Goal: Task Accomplishment & Management: Manage account settings

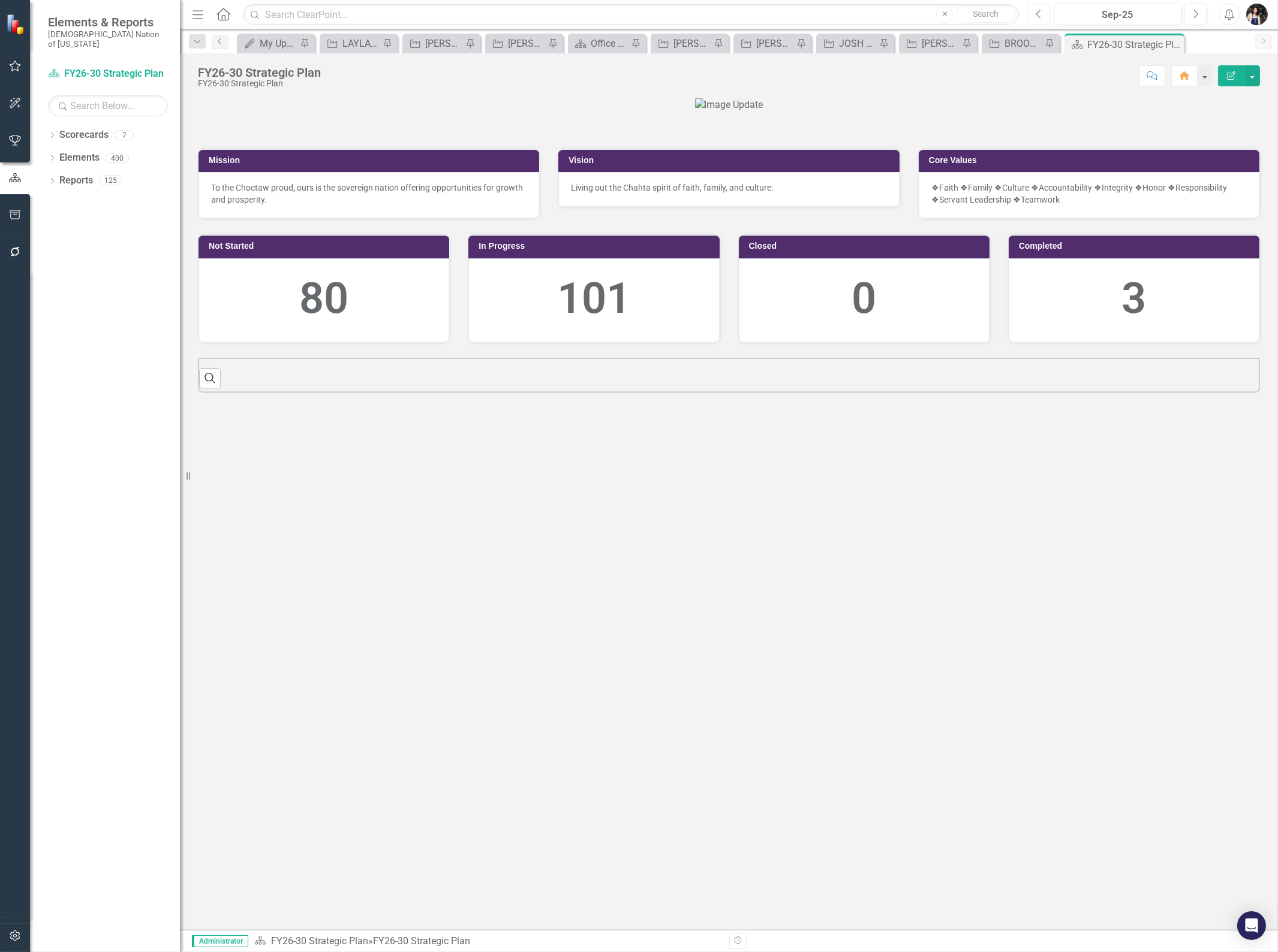
click at [1045, 18] on button "Previous" at bounding box center [1039, 14] width 22 height 22
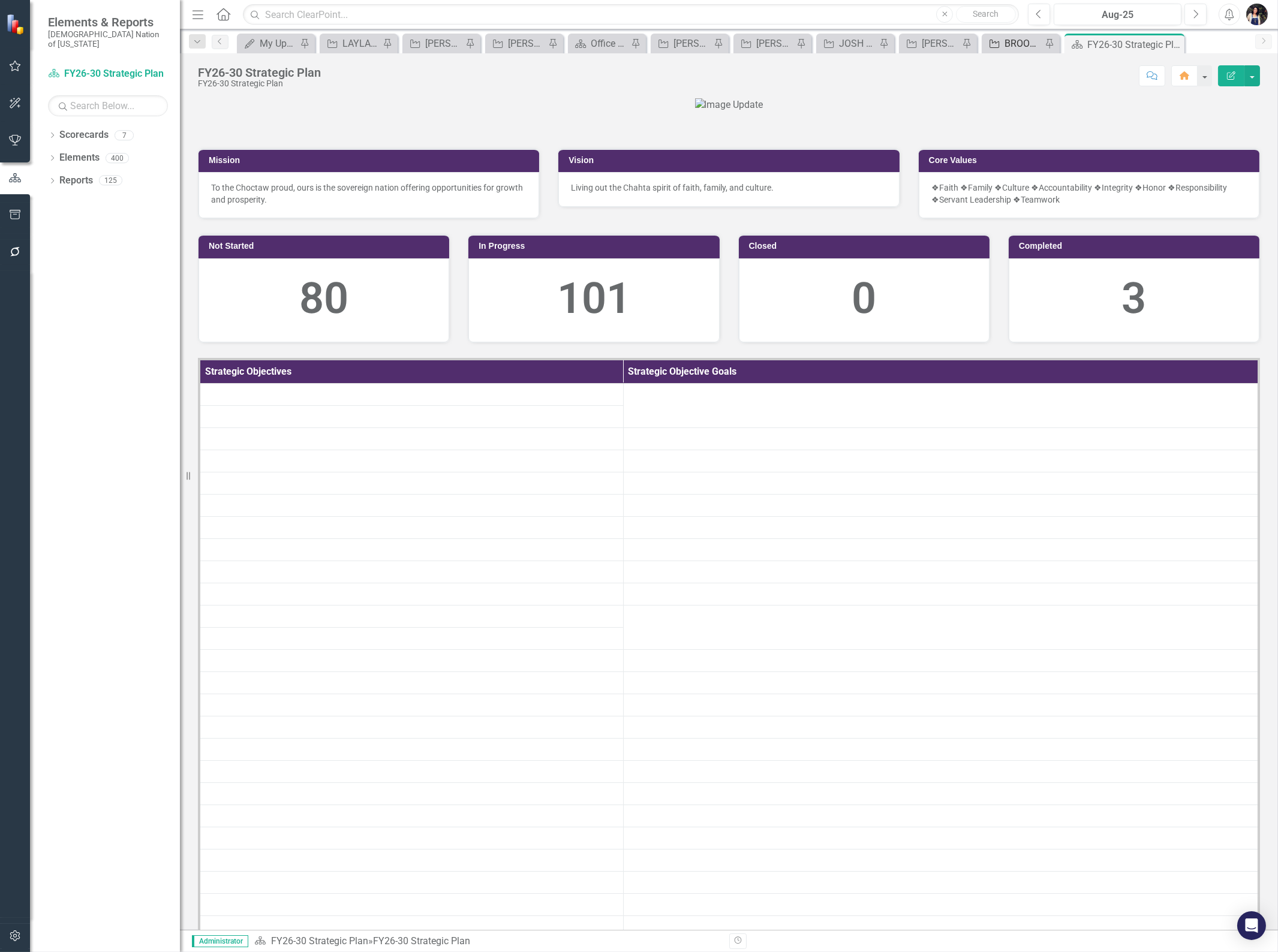
click at [1015, 46] on div "BROOKLYN REVIEW" at bounding box center [1023, 43] width 37 height 15
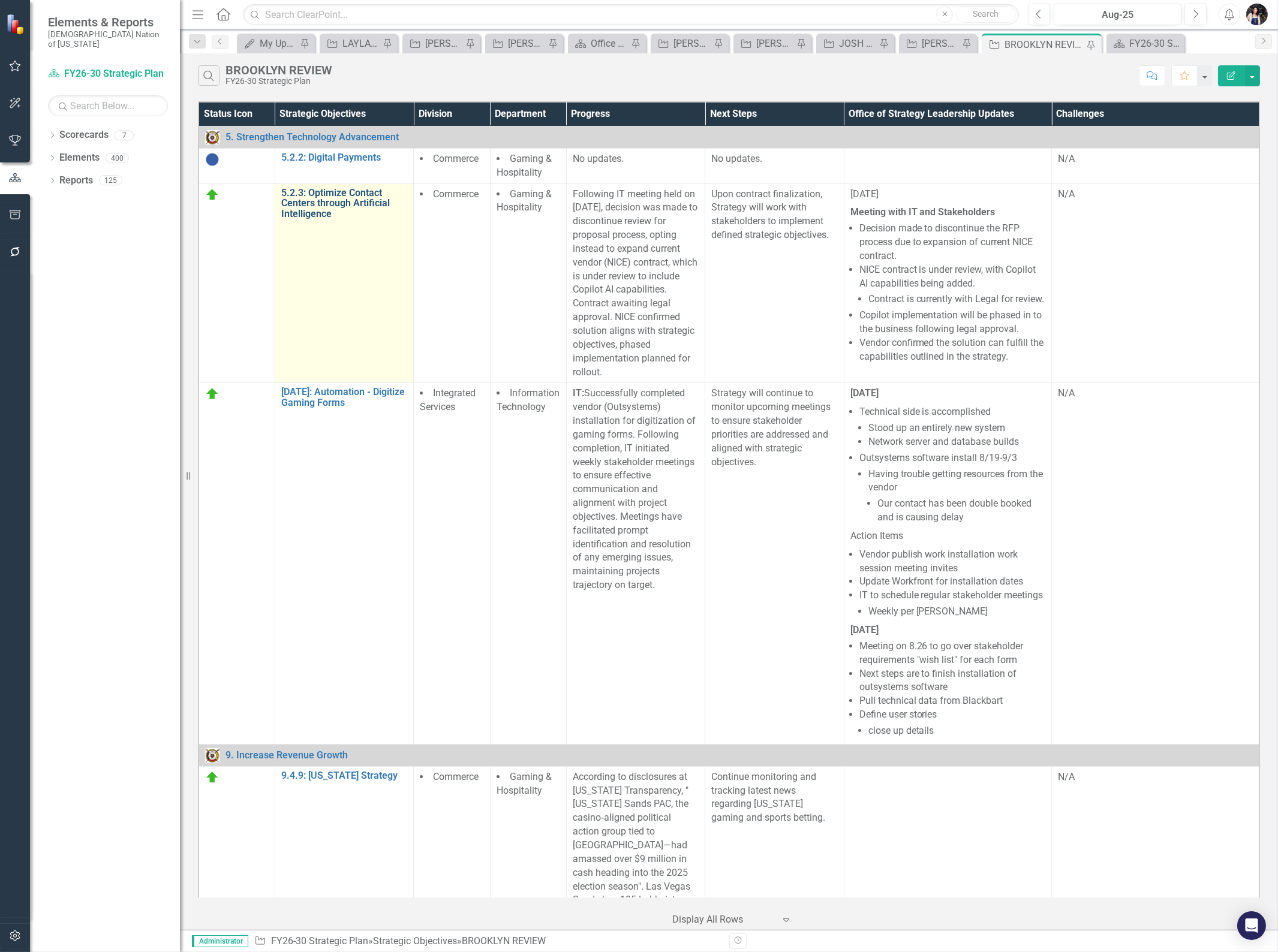
click at [322, 202] on link "5.2.3: Optimize Contact Centers through Artificial Intelligence" at bounding box center [344, 203] width 126 height 32
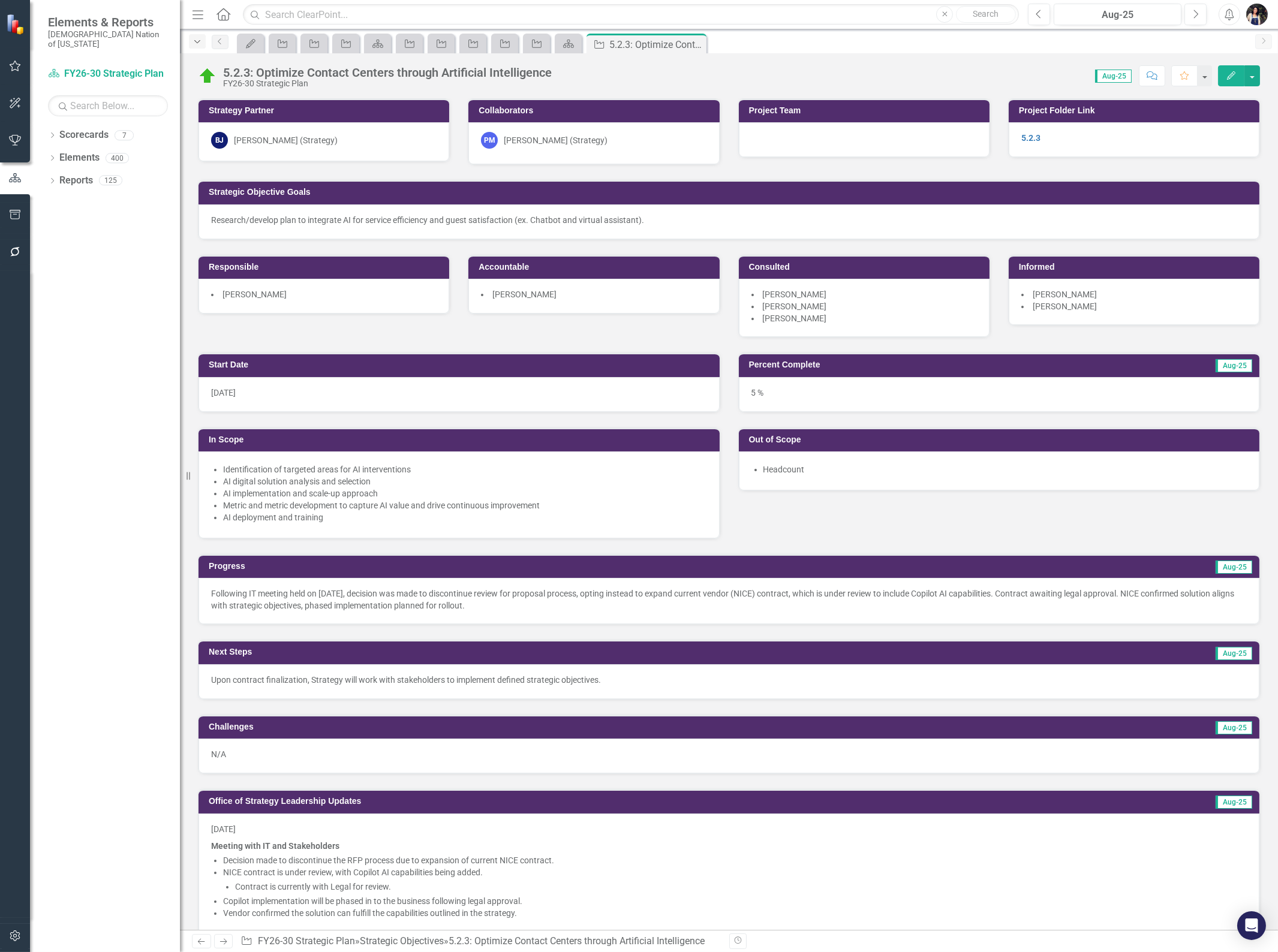
click at [196, 45] on icon "Dropdown" at bounding box center [197, 42] width 11 height 8
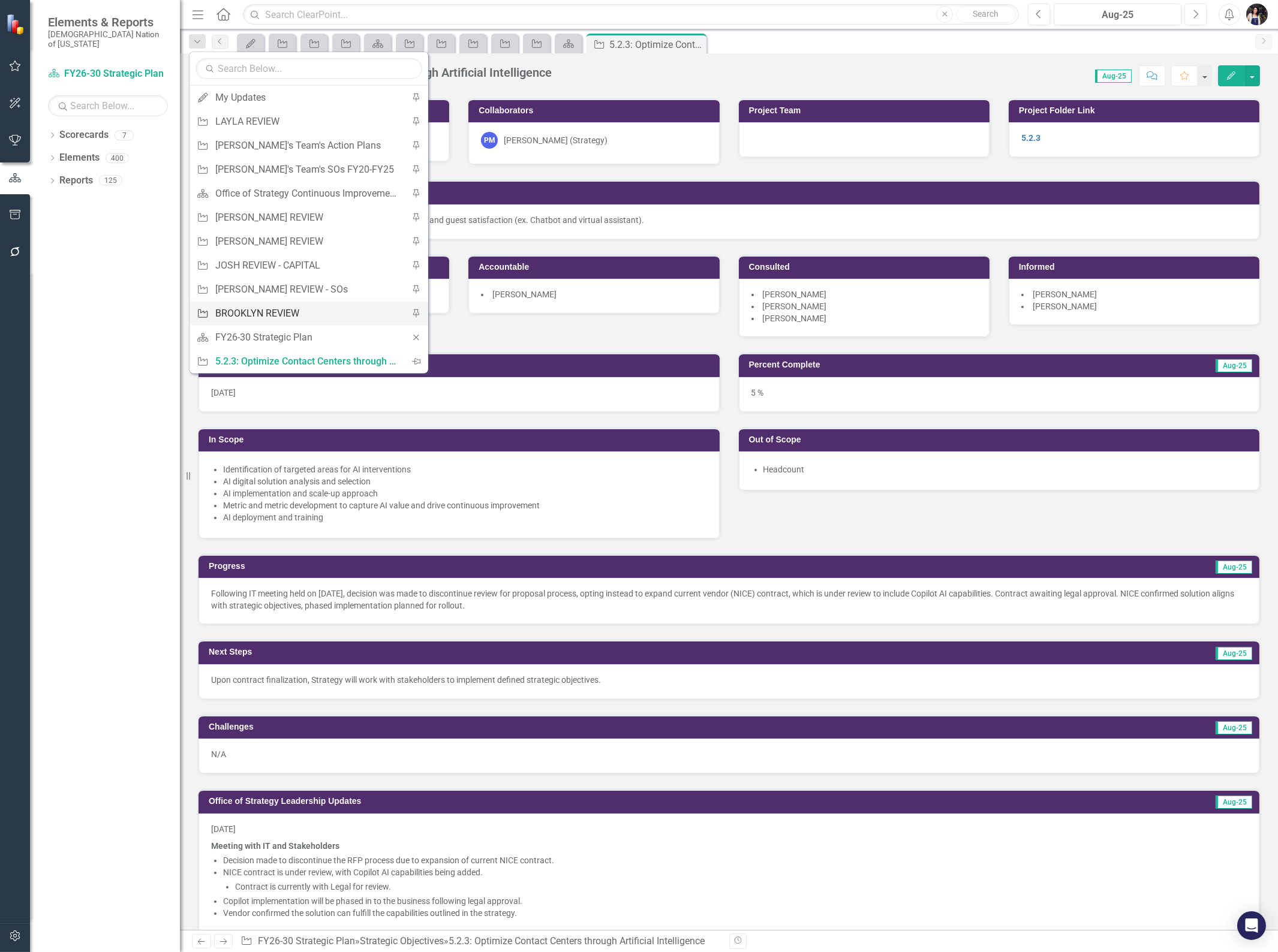
click at [243, 317] on div "BROOKLYN REVIEW" at bounding box center [307, 313] width 183 height 15
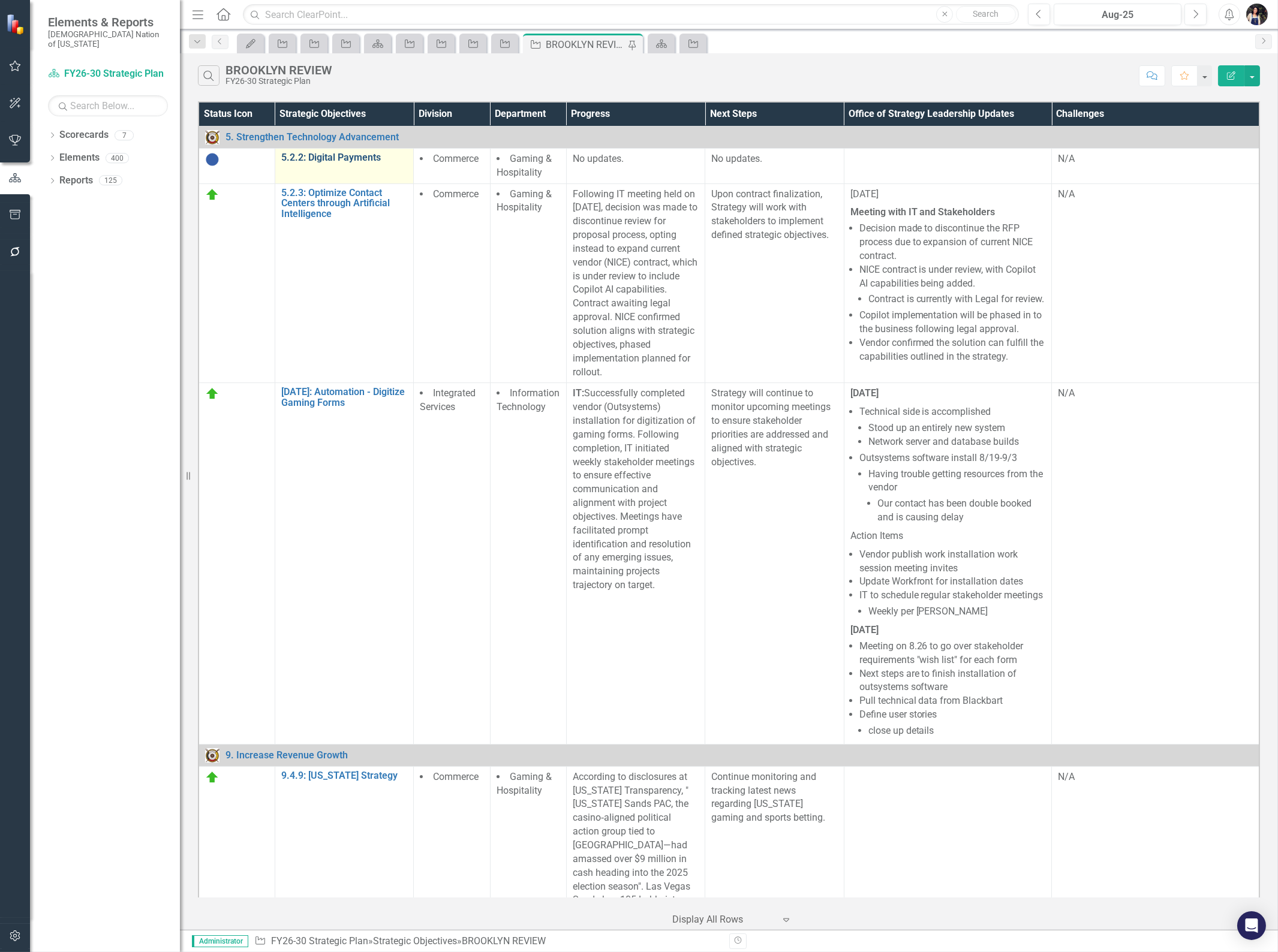
click at [348, 157] on link "5.2.2: Digital Payments" at bounding box center [344, 157] width 126 height 11
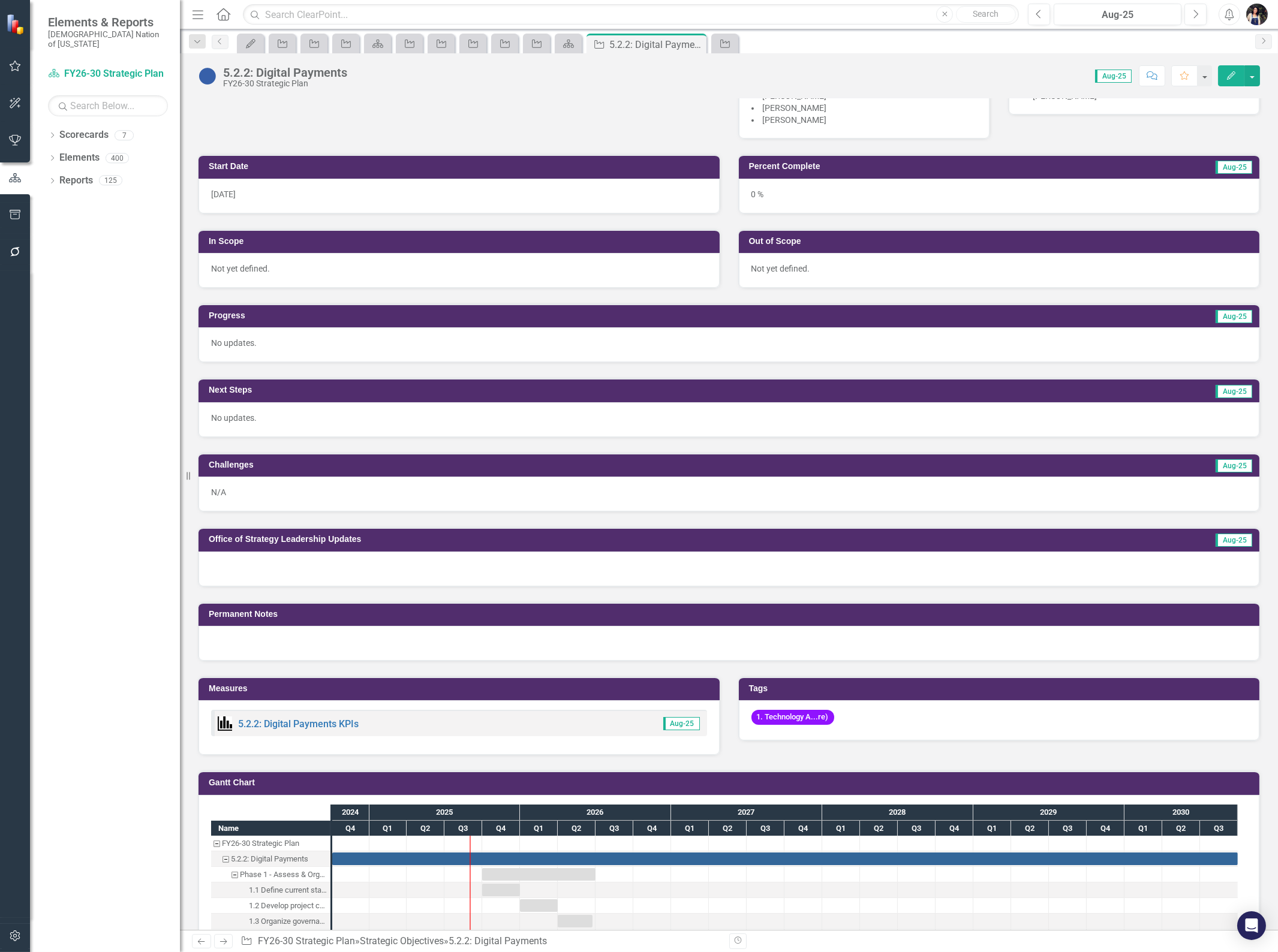
scroll to position [332, 0]
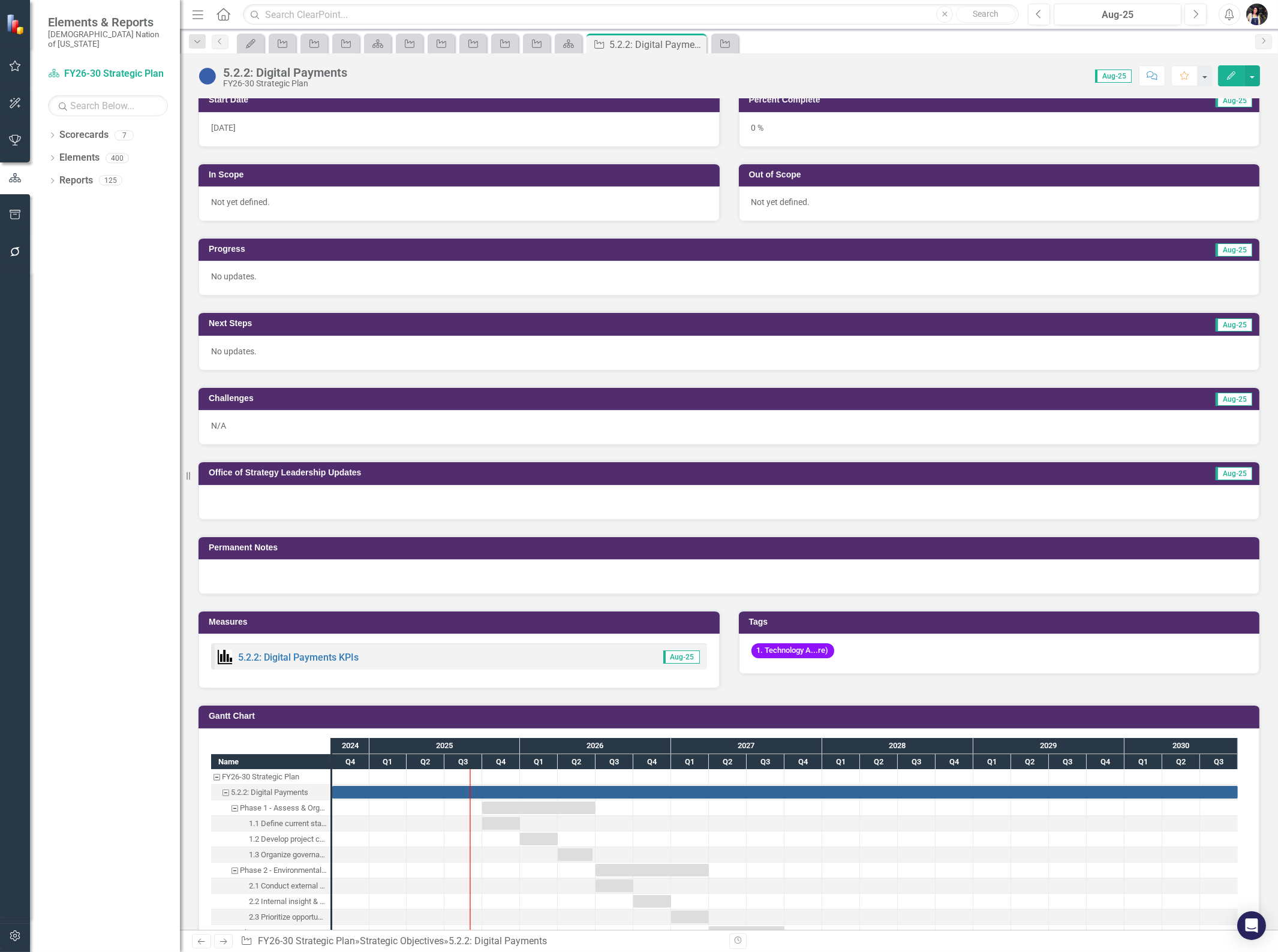
click at [837, 648] on div "1. Technology A...re)" at bounding box center [999, 654] width 521 height 40
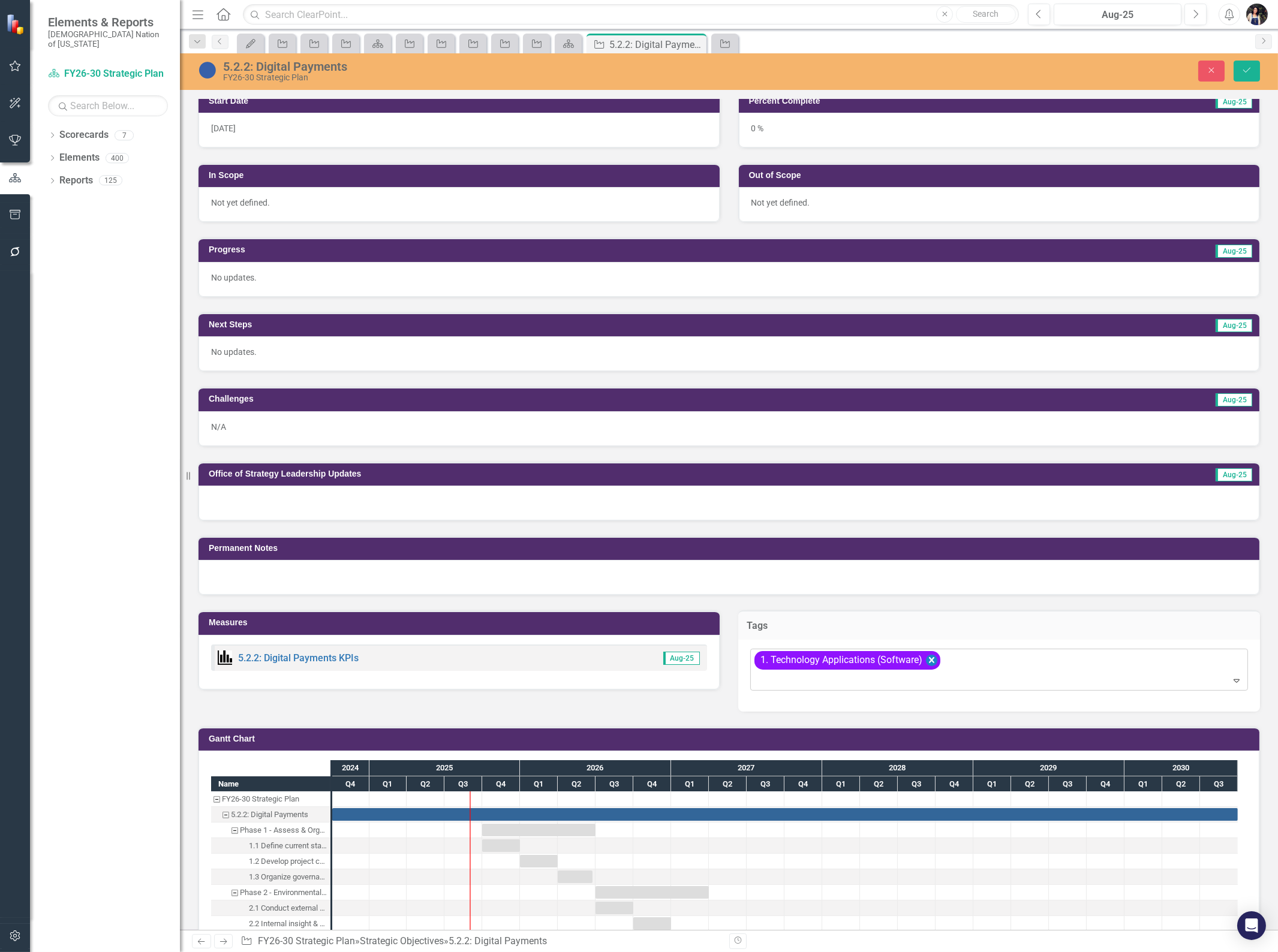
click at [928, 658] on icon "Remove [object Object]" at bounding box center [931, 660] width 12 height 15
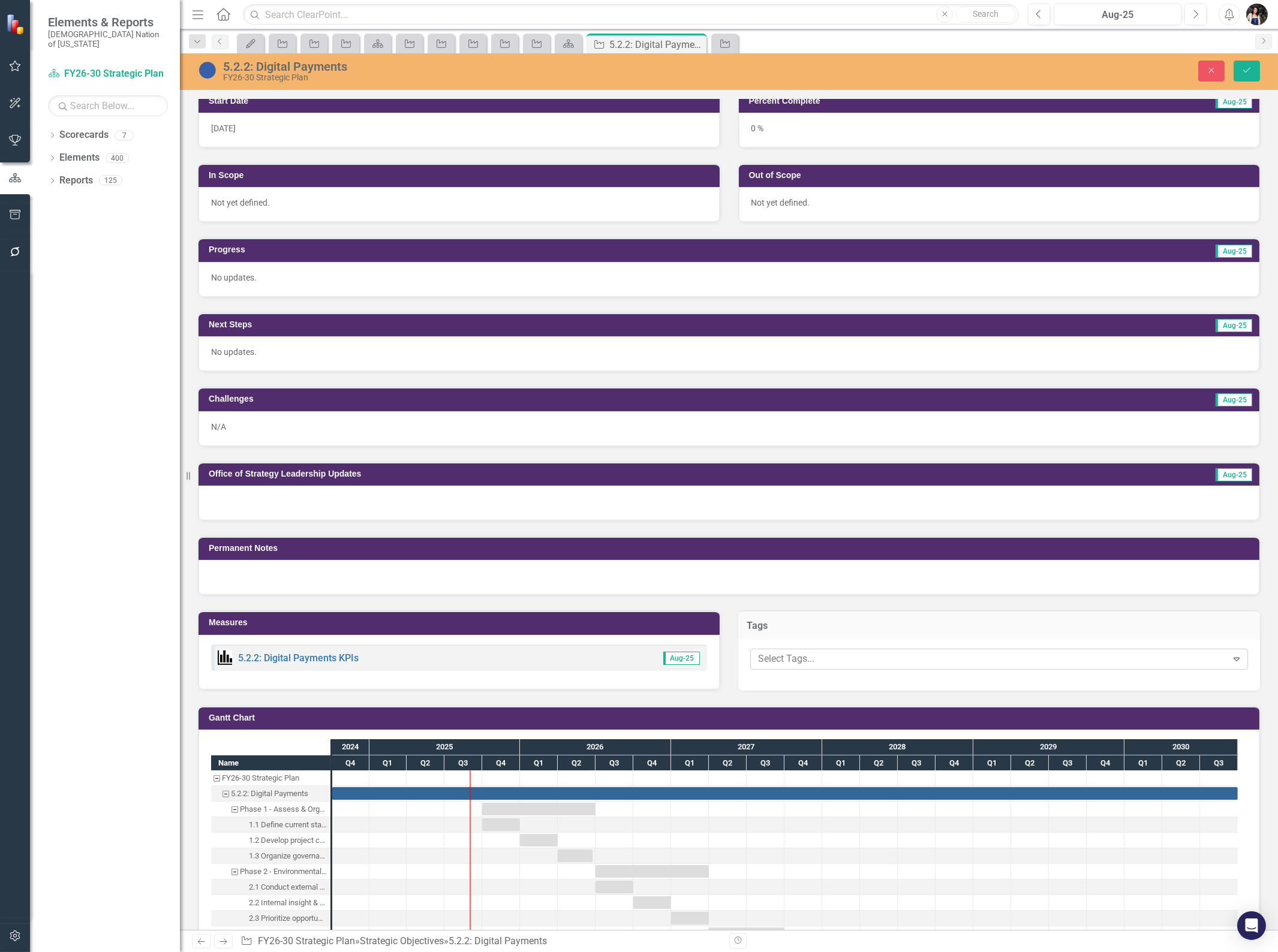
click at [283, 572] on div at bounding box center [728, 577] width 1061 height 35
click at [1245, 71] on icon "Save" at bounding box center [1246, 70] width 11 height 8
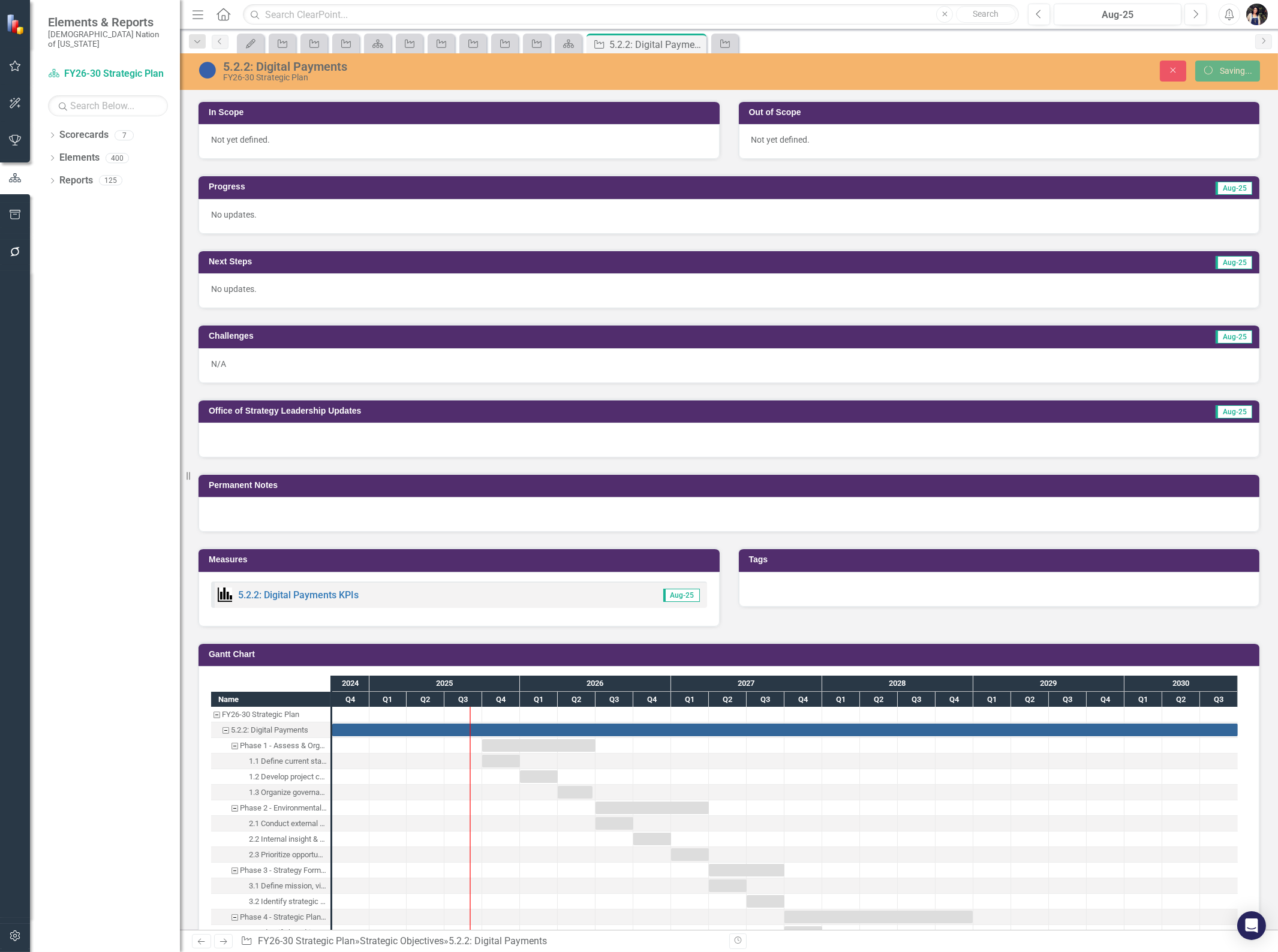
scroll to position [0, 0]
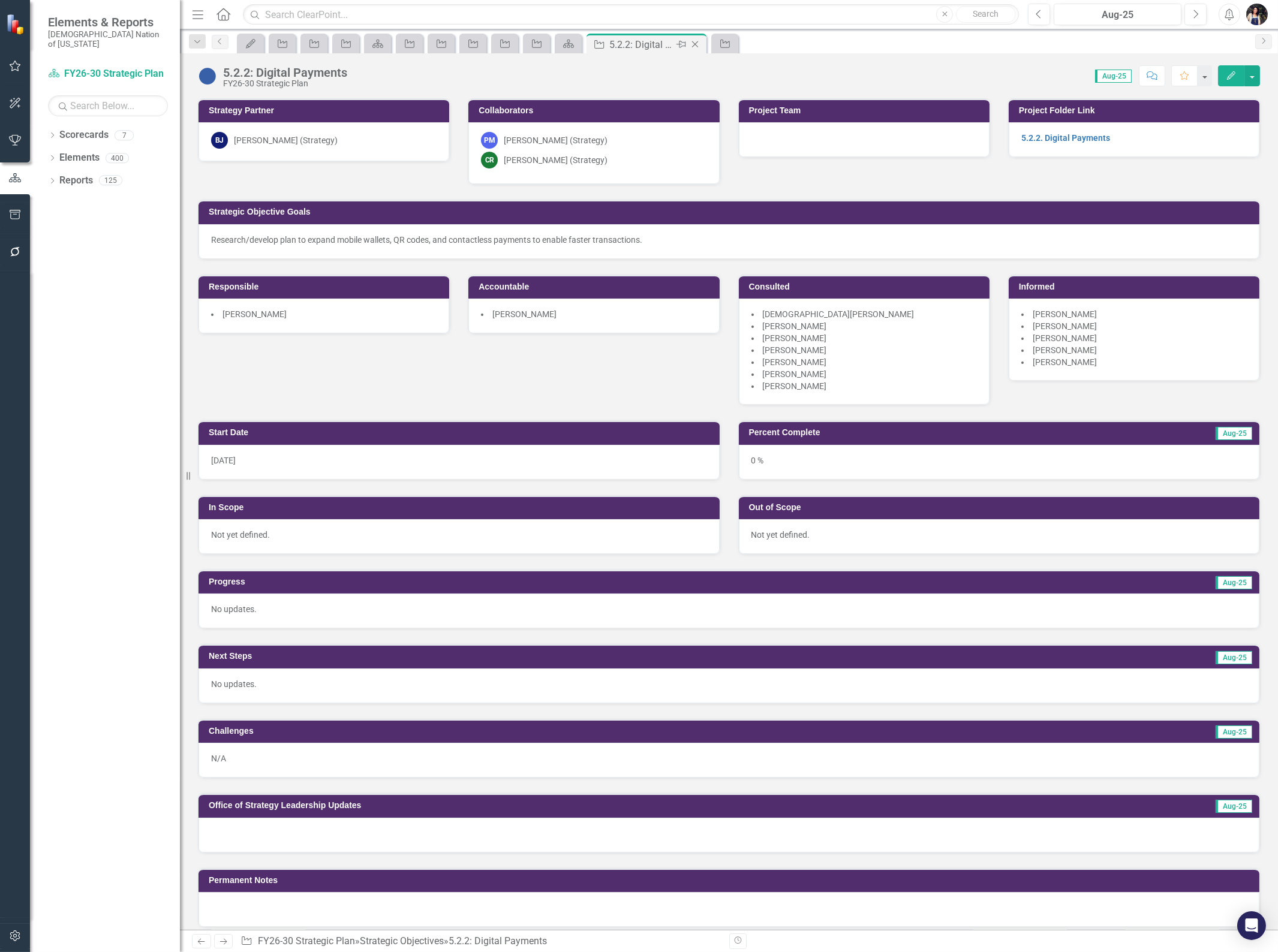
click at [692, 43] on icon "Close" at bounding box center [695, 45] width 12 height 10
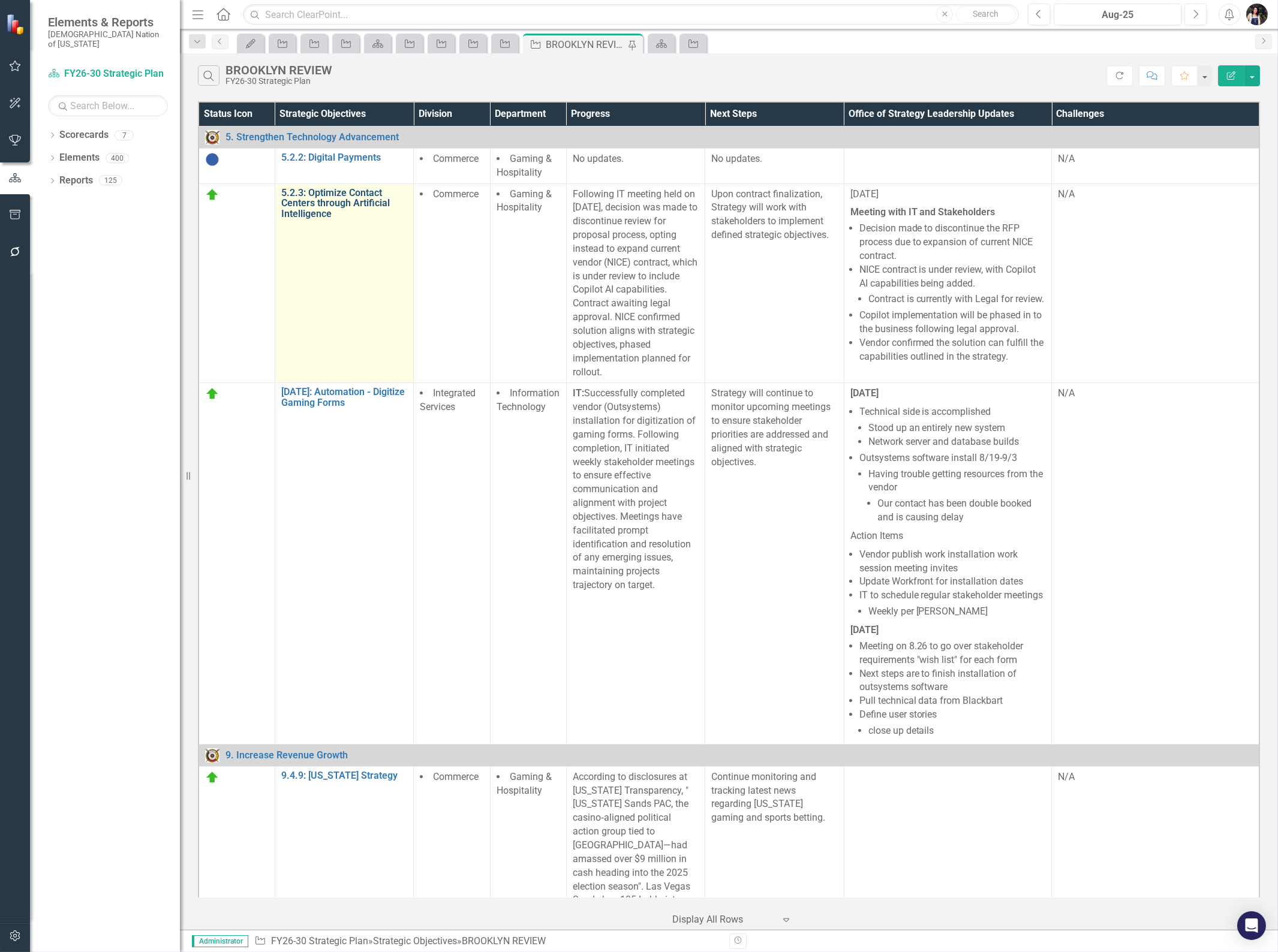
click at [332, 193] on link "5.2.3: Optimize Contact Centers through Artificial Intelligence" at bounding box center [344, 203] width 126 height 32
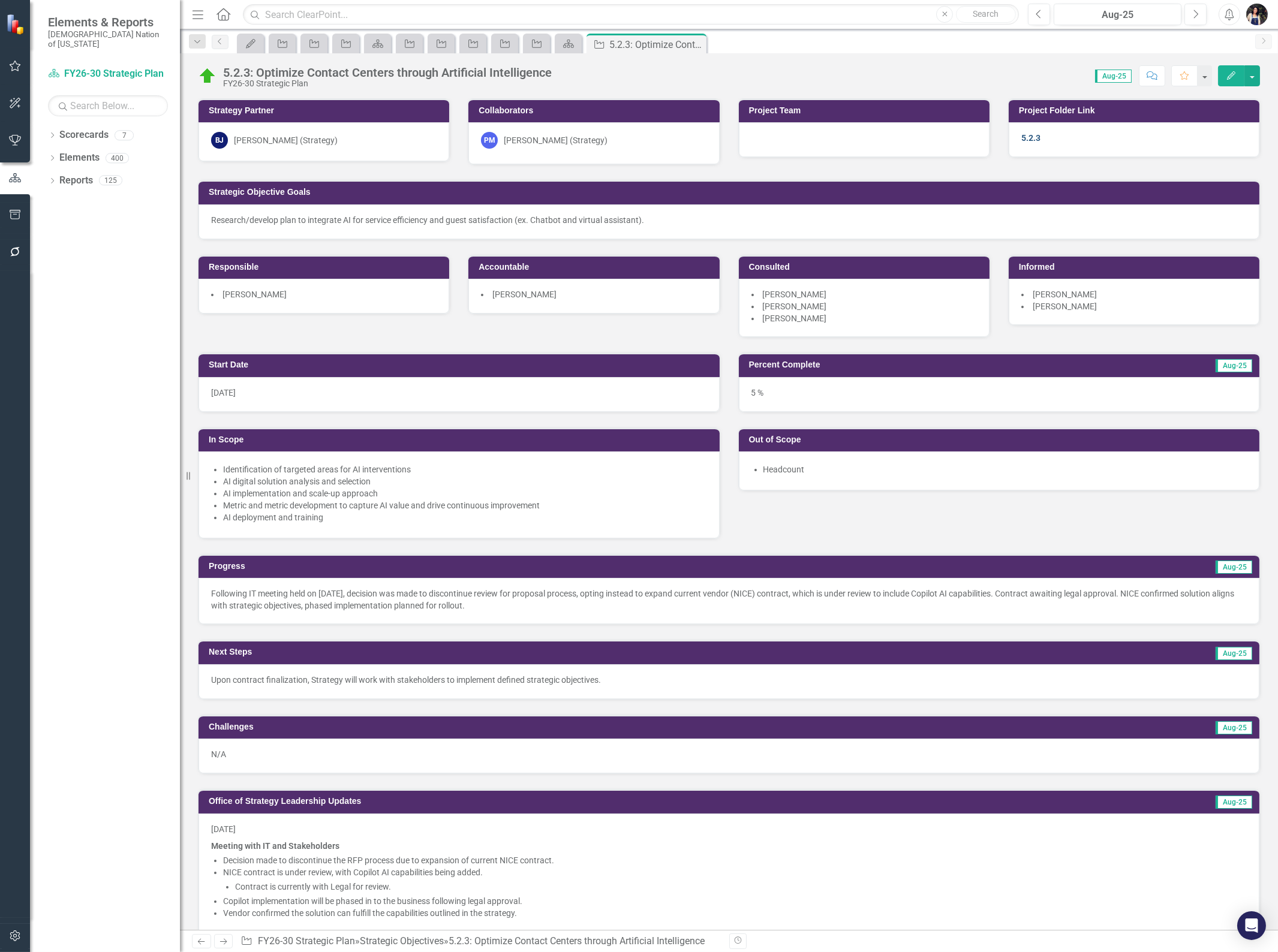
click at [1024, 137] on link "5.2.3" at bounding box center [1031, 138] width 19 height 10
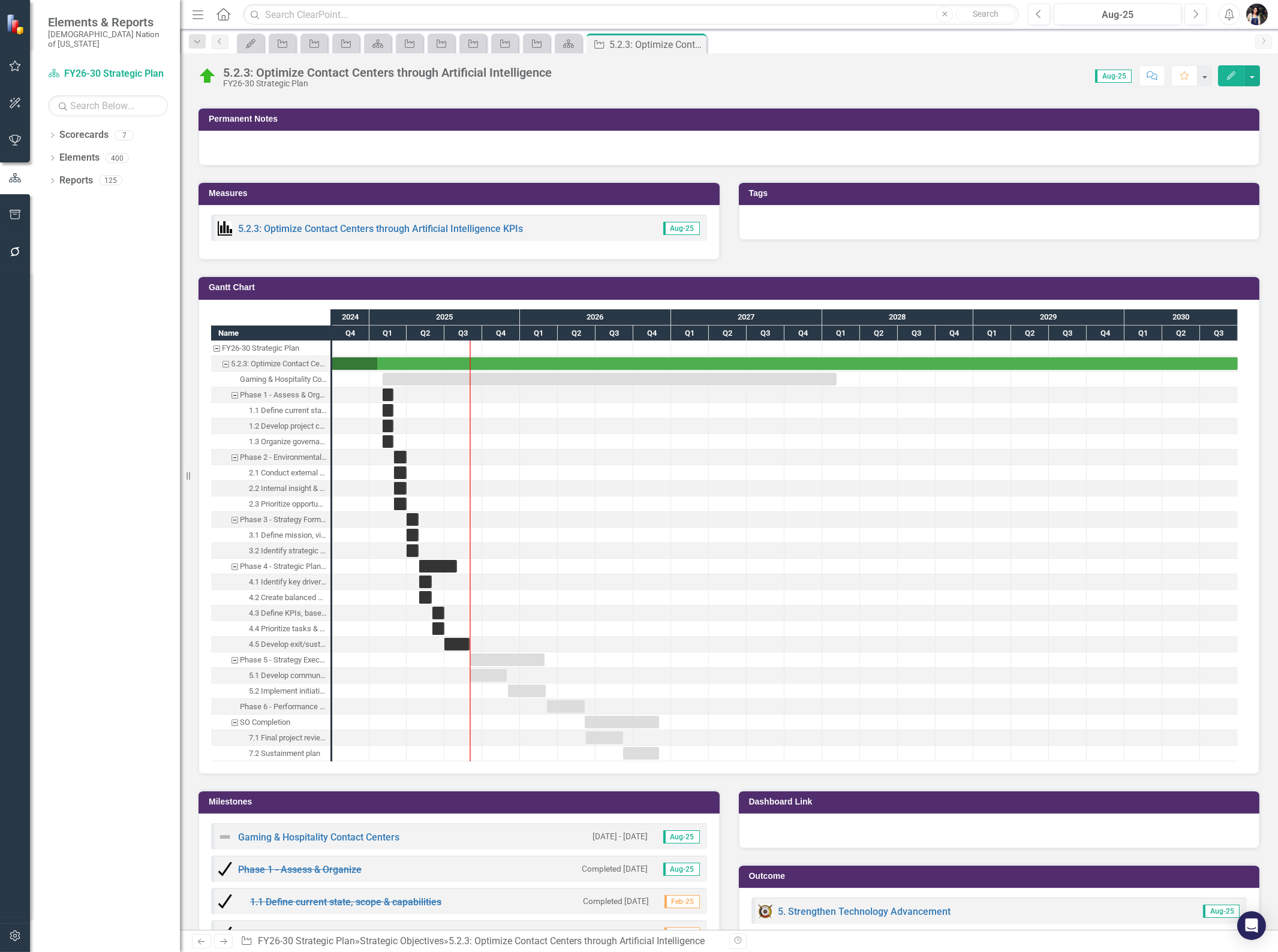
scroll to position [865, 0]
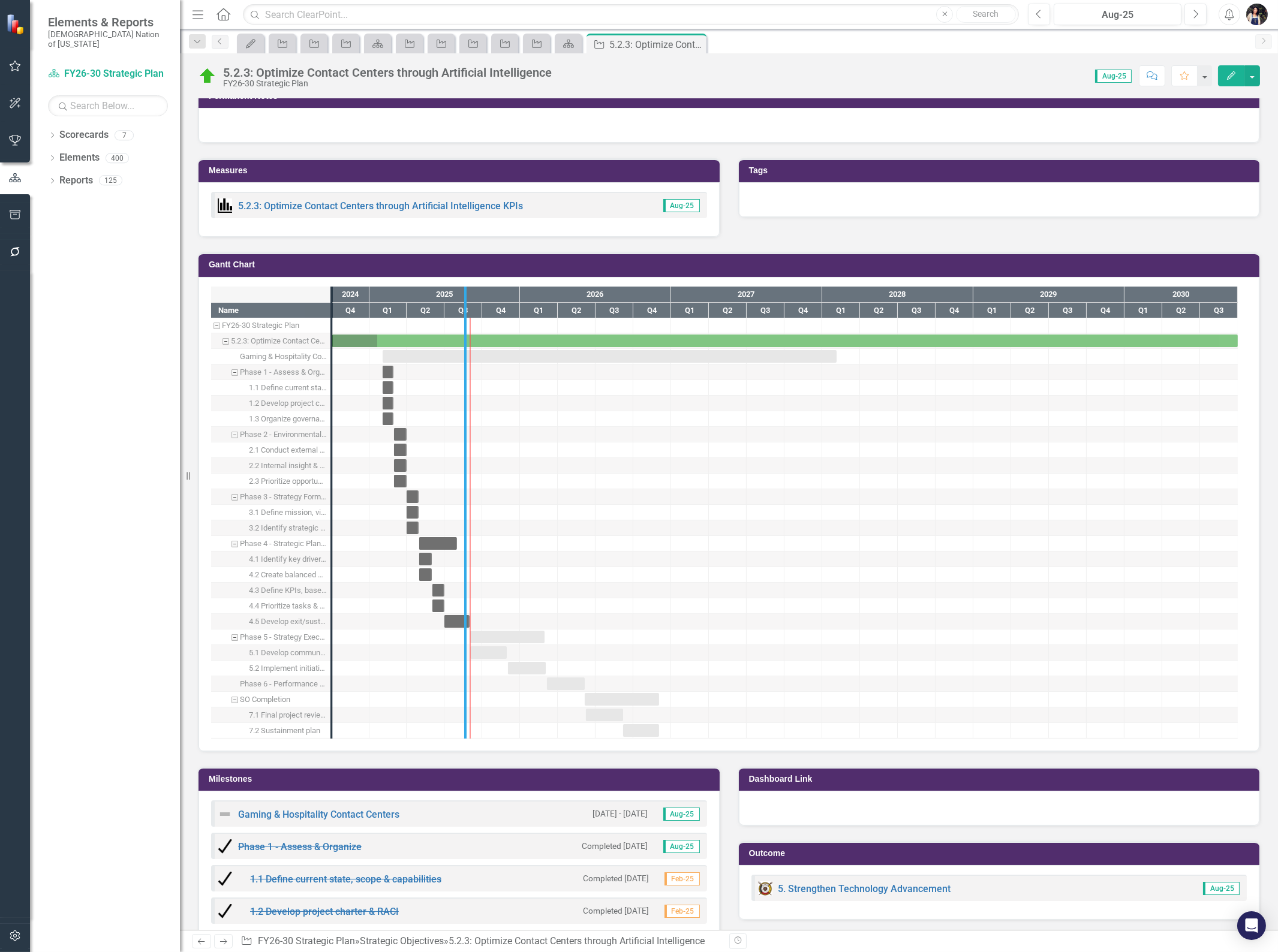
drag, startPoint x: 334, startPoint y: 645, endPoint x: 480, endPoint y: 620, distance: 148.1
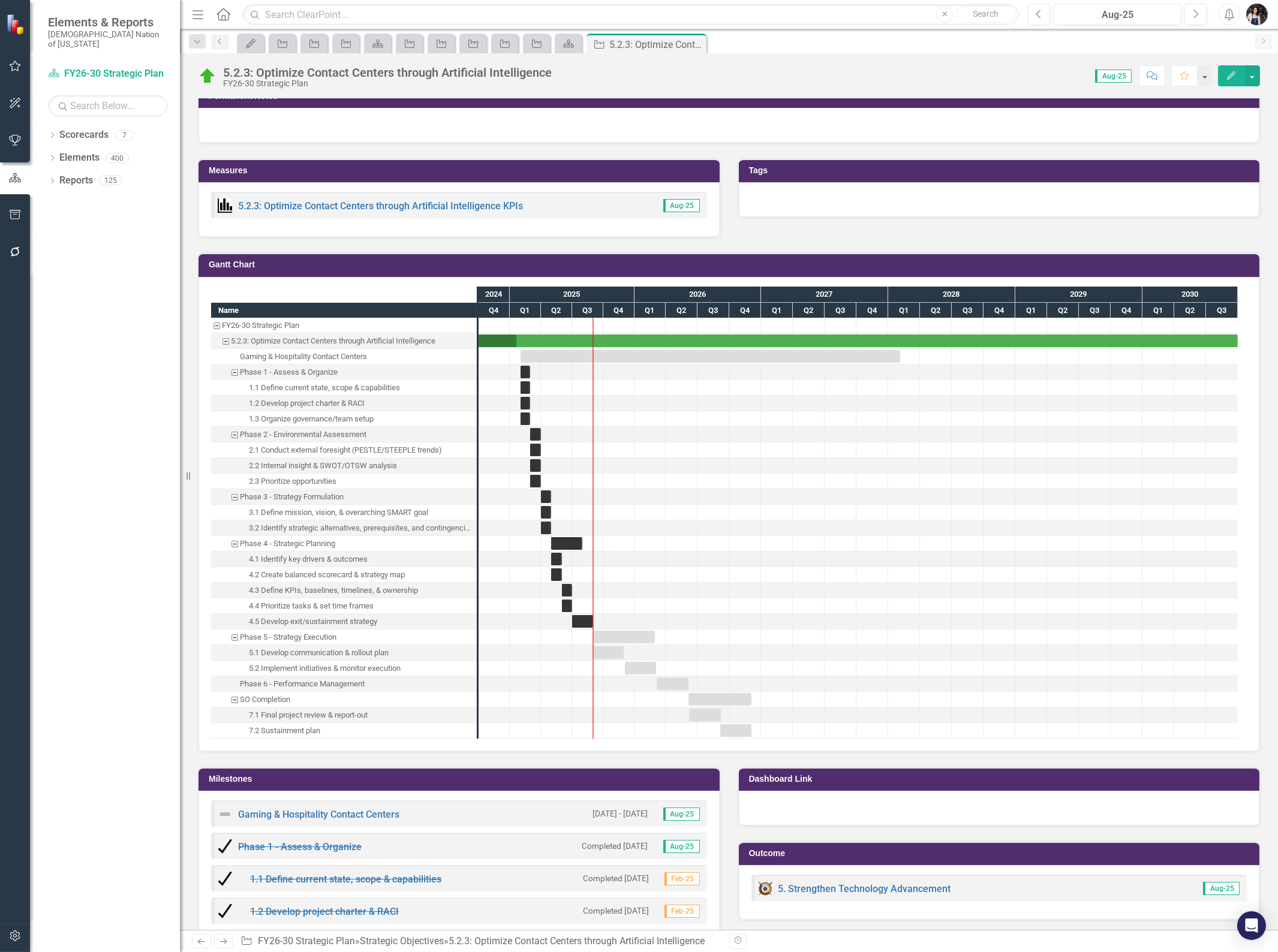
click at [315, 660] on div "5.2 Implement initiatives & monitor execution" at bounding box center [325, 668] width 152 height 16
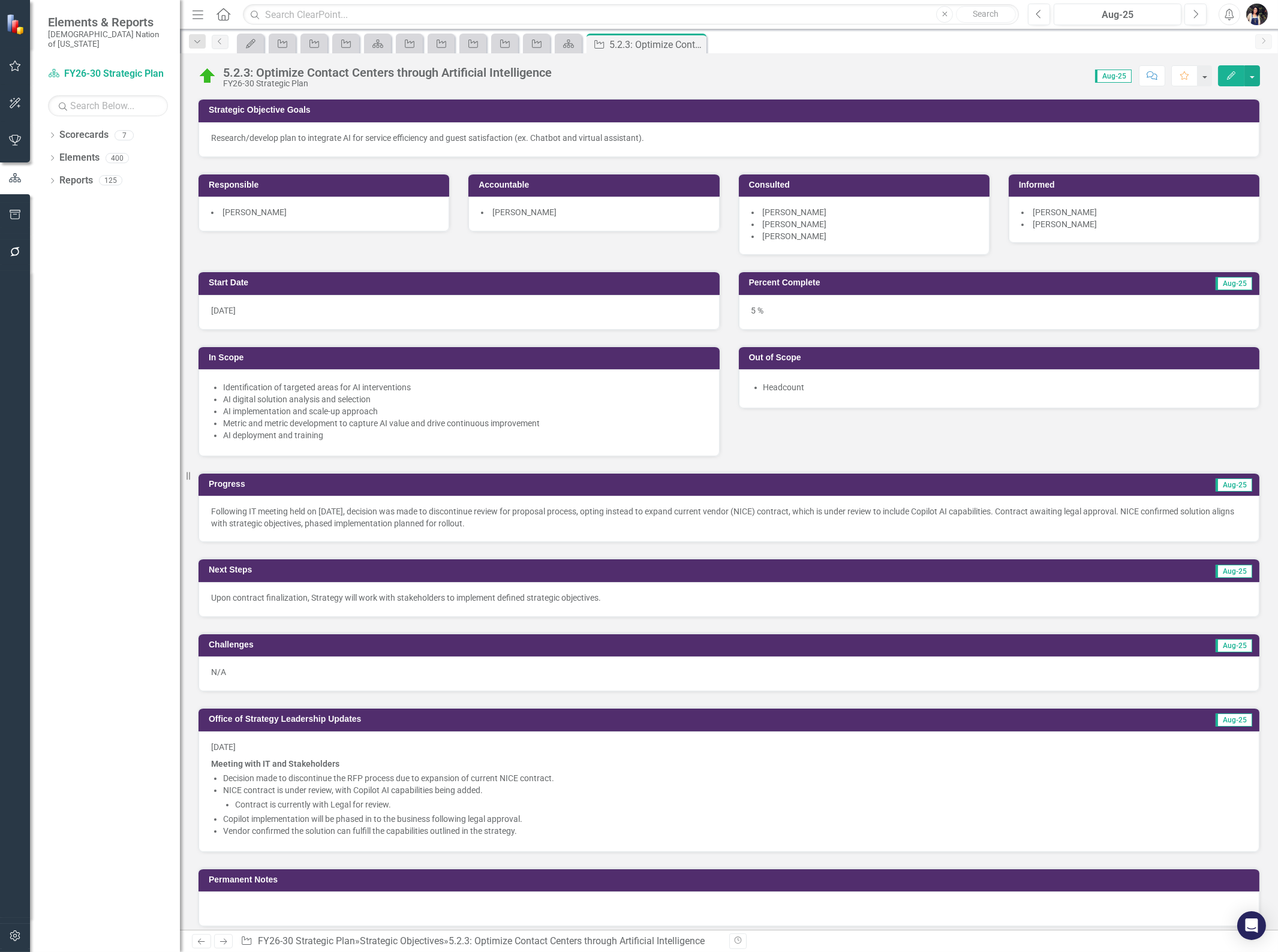
scroll to position [0, 0]
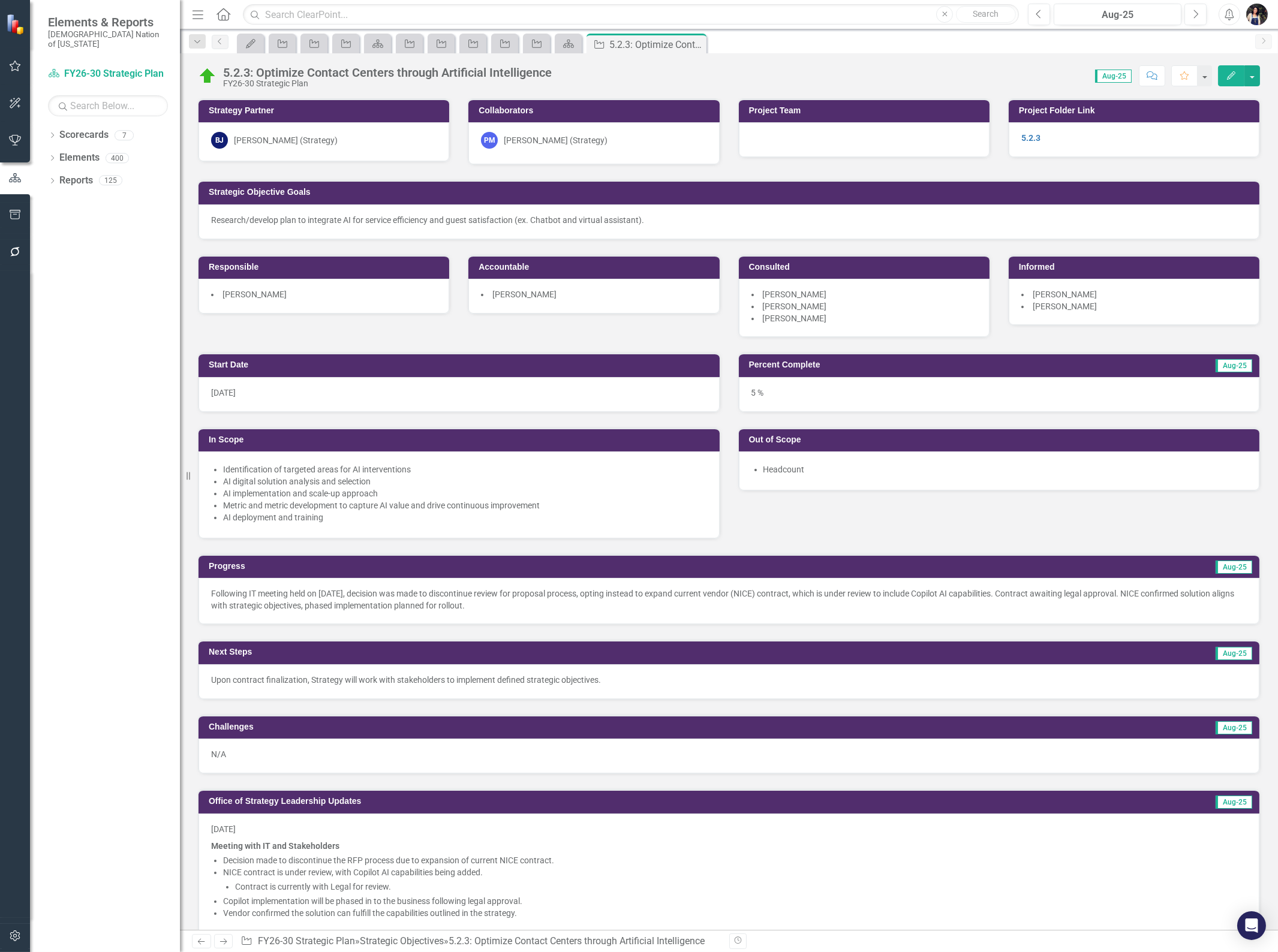
click at [1236, 76] on icon "Edit" at bounding box center [1231, 76] width 11 height 8
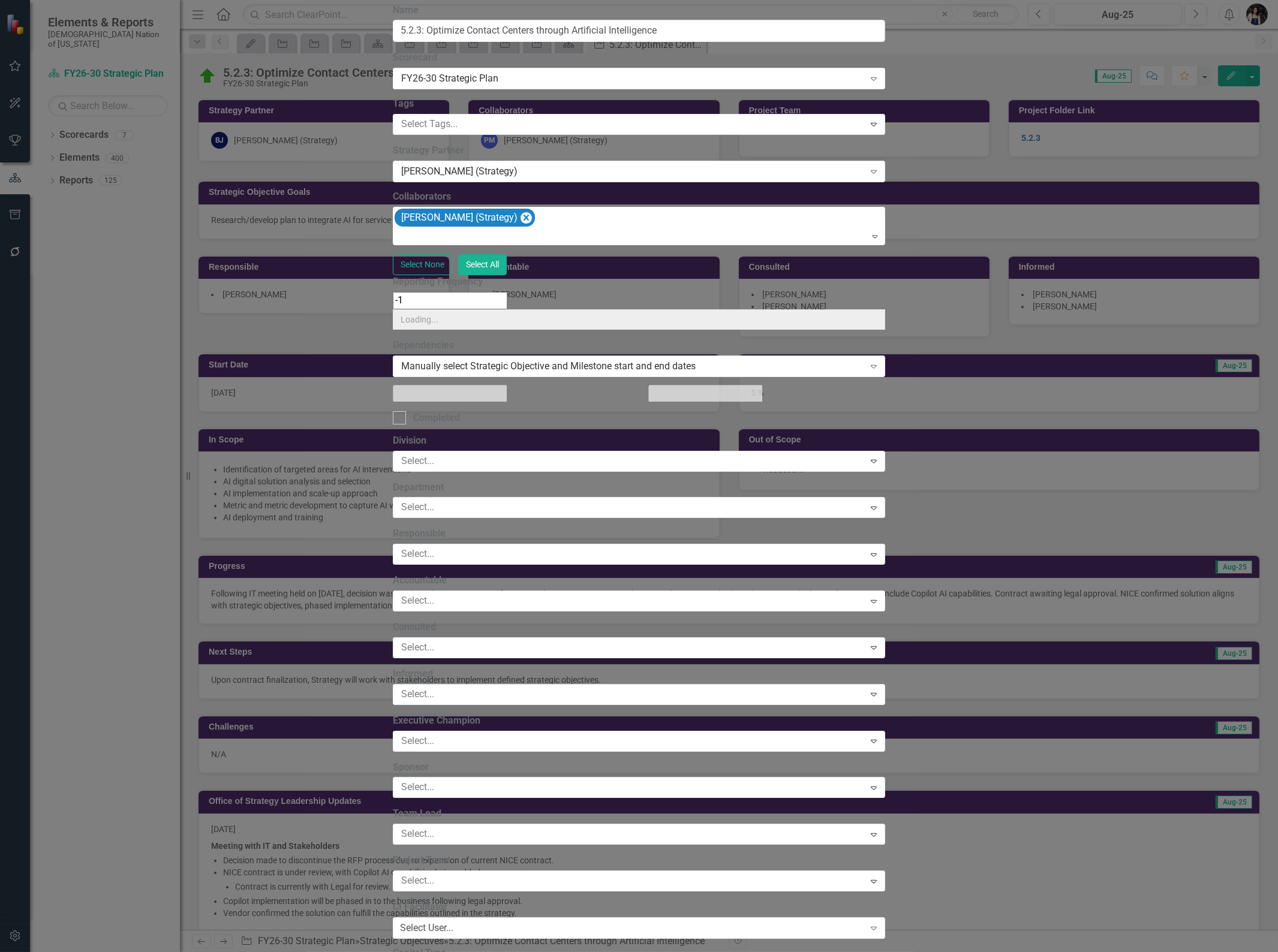
type input "https://"
type input "5.2.3"
type input "[URL][DOMAIN_NAME]"
type input "https://"
